Goal: Communication & Community: Participate in discussion

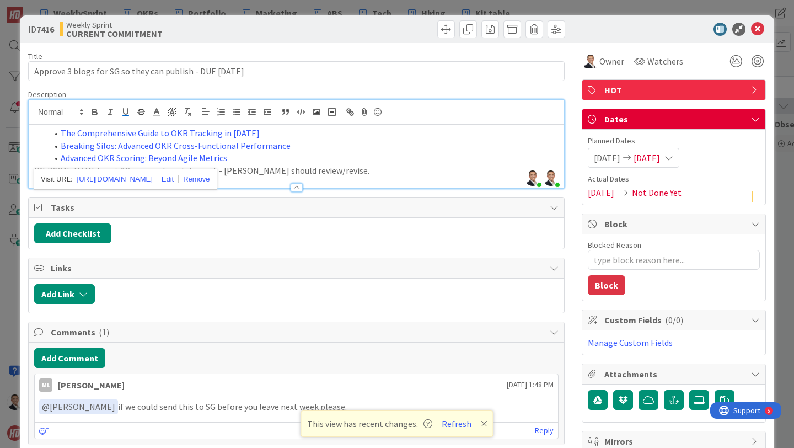
scroll to position [259, 0]
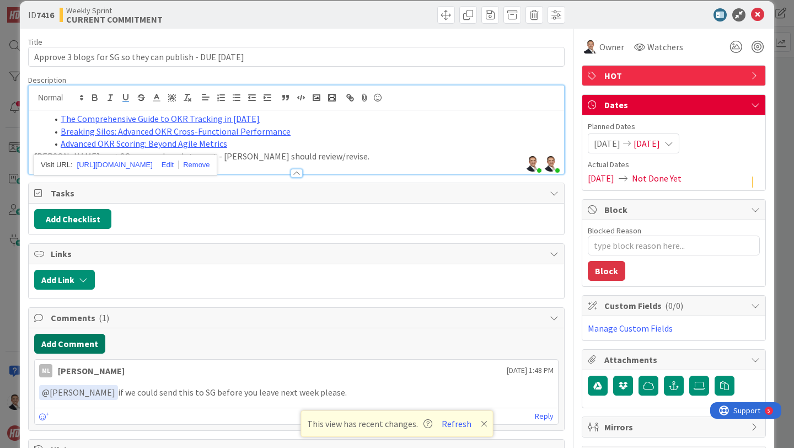
click at [90, 340] on button "Add Comment" at bounding box center [69, 343] width 71 height 20
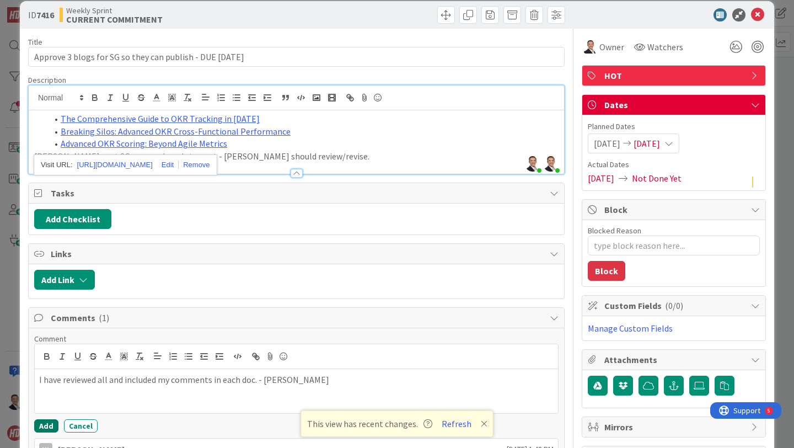
click at [48, 420] on button "Add" at bounding box center [46, 425] width 24 height 13
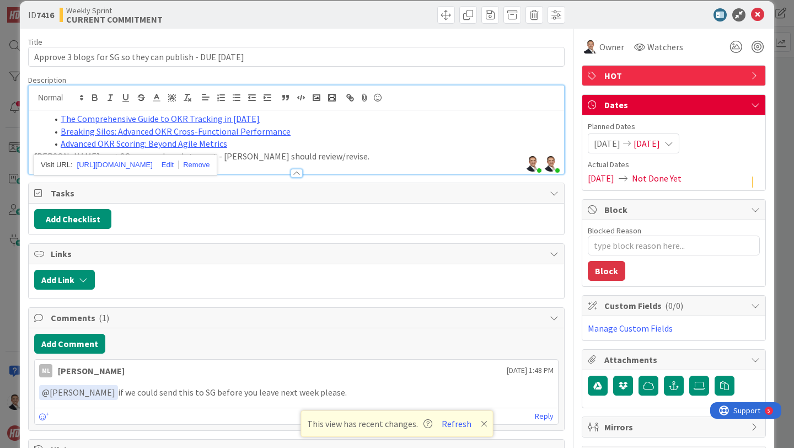
type textarea "x"
click at [459, 422] on button "Refresh" at bounding box center [456, 423] width 37 height 14
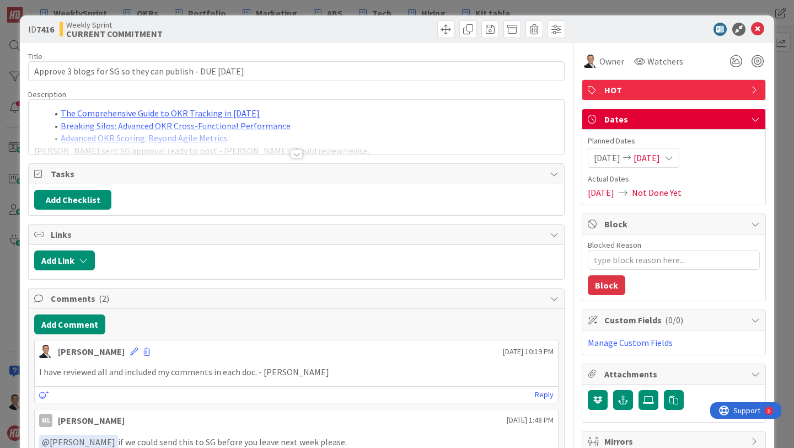
type textarea "x"
click at [758, 31] on icon at bounding box center [757, 29] width 13 height 13
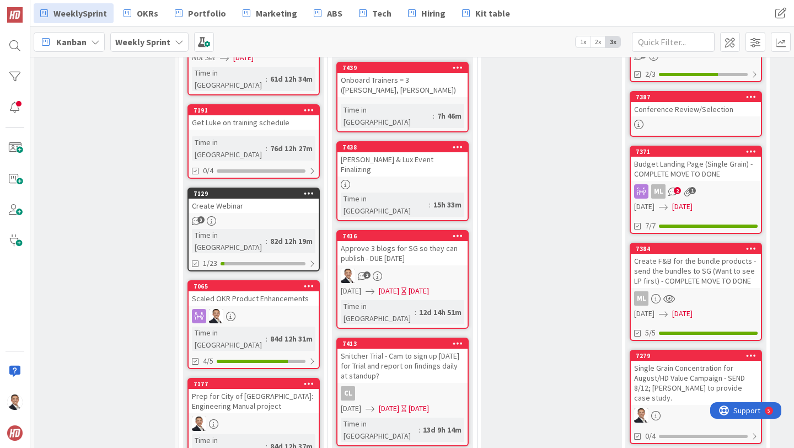
scroll to position [409, 0]
